Goal: Navigation & Orientation: Go to known website

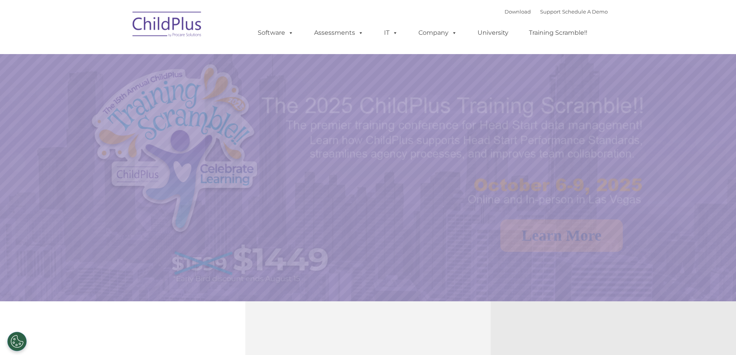
select select "MEDIUM"
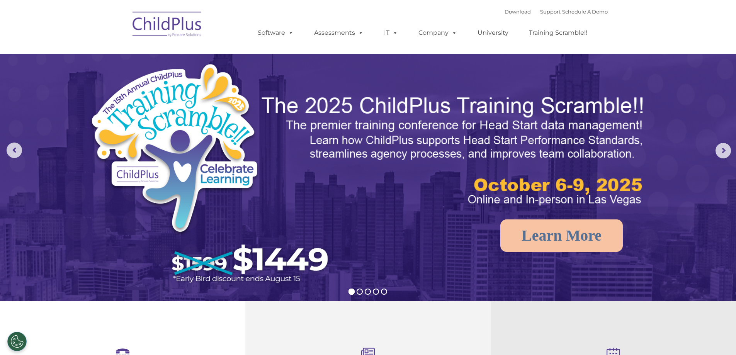
click at [183, 24] on img at bounding box center [167, 25] width 77 height 39
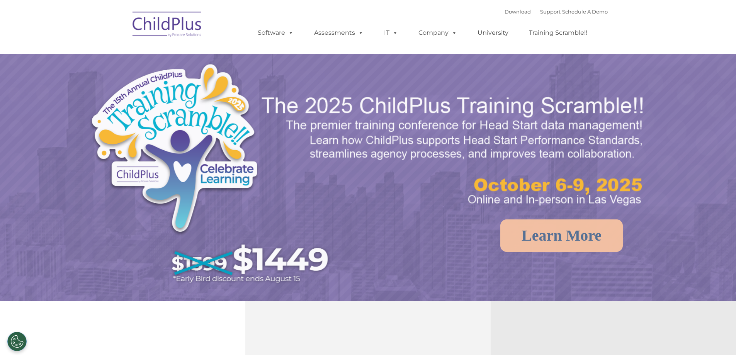
select select "MEDIUM"
